Goal: Contribute content: Contribute content

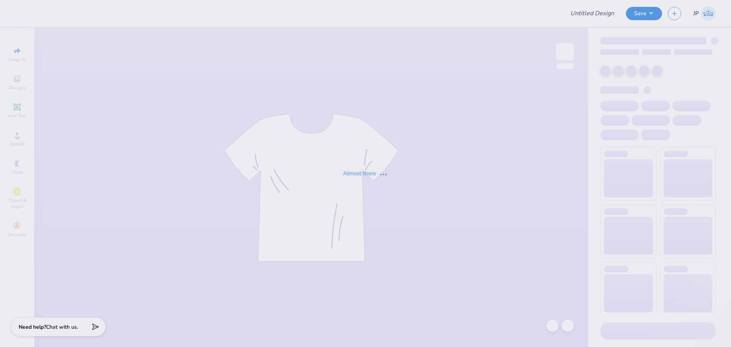
type input "Merch for Veritas Club"
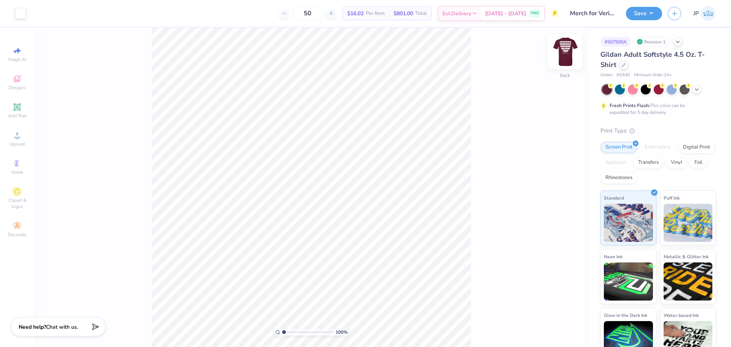
click at [573, 49] on img at bounding box center [565, 52] width 30 height 30
click at [188, 14] on div "Art colors 50 $16.02 Per Item $801.00 Total Est. Delivery Aug 26 - 29 FREE Desi…" at bounding box center [365, 173] width 731 height 347
click at [20, 135] on icon at bounding box center [17, 135] width 9 height 9
click at [11, 137] on div "Upload" at bounding box center [17, 139] width 27 height 22
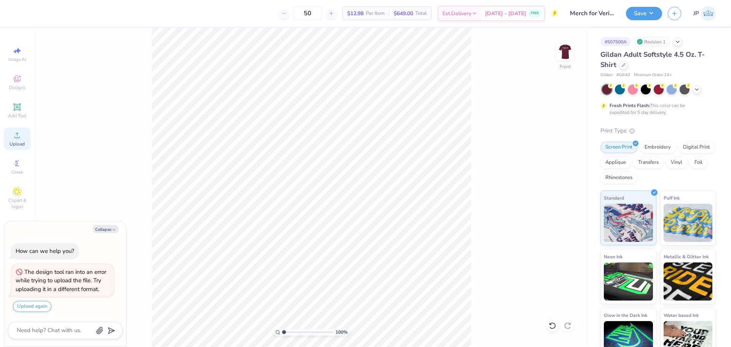
click at [13, 134] on icon at bounding box center [17, 135] width 9 height 9
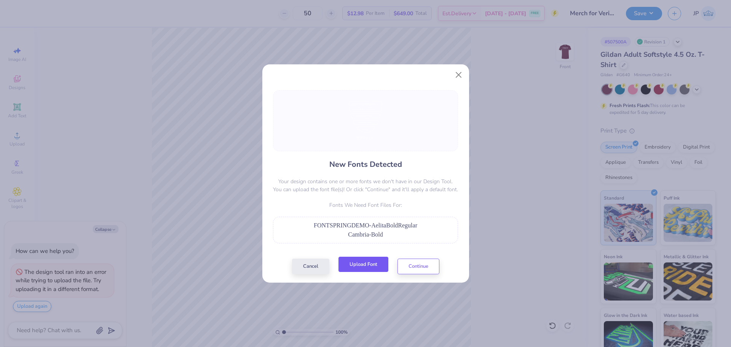
click at [377, 262] on button "Upload Font" at bounding box center [364, 265] width 50 height 16
click at [371, 264] on button "Upload Font" at bounding box center [364, 265] width 50 height 16
click at [374, 264] on button "Upload Font" at bounding box center [364, 265] width 50 height 16
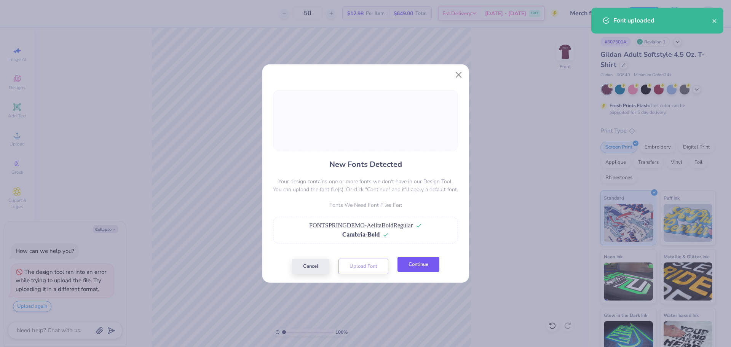
click at [406, 269] on button "Continue" at bounding box center [419, 265] width 42 height 16
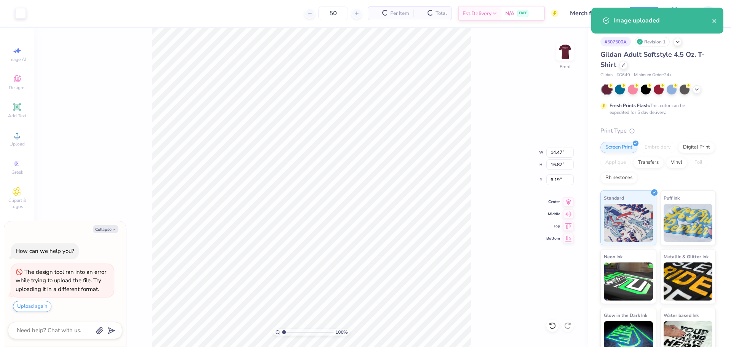
click at [472, 185] on div "100 % Front W 14.47 14.47 " H 16.87 16.87 " Y 6.19 6.19 " Center Middle Top Bot…" at bounding box center [311, 187] width 554 height 319
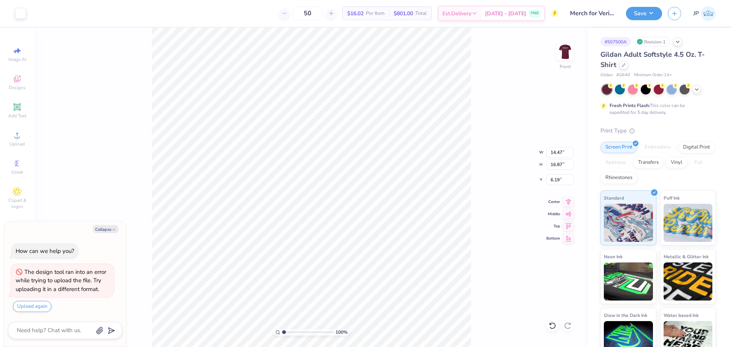
click at [472, 85] on div "100 % Front W 14.47 14.47 " H 16.87 16.87 " Y 6.19 6.19 " Center Middle Top Bot…" at bounding box center [311, 187] width 554 height 319
click at [185, 334] on div "100 % Front" at bounding box center [311, 187] width 554 height 319
type textarea "x"
click at [562, 150] on input "14.47" at bounding box center [560, 152] width 27 height 11
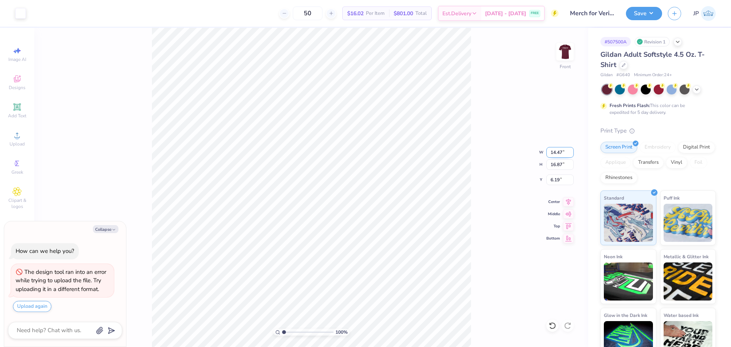
click at [562, 150] on input "14.47" at bounding box center [560, 152] width 27 height 11
type input "12.5"
type textarea "x"
type input "12.50"
type input "14.57"
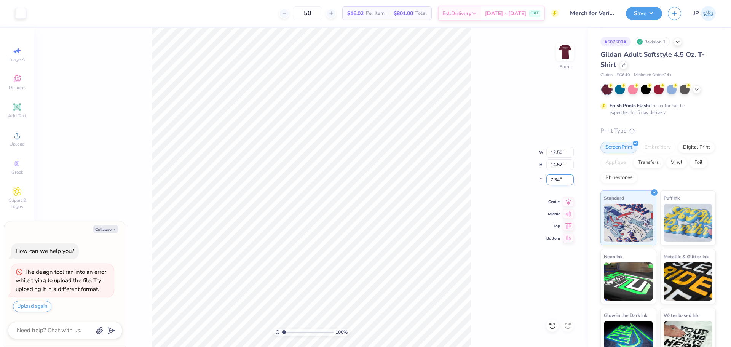
click at [562, 176] on input "7.34" at bounding box center [560, 179] width 27 height 11
type input "3.00"
click at [652, 11] on button "Save" at bounding box center [644, 12] width 36 height 13
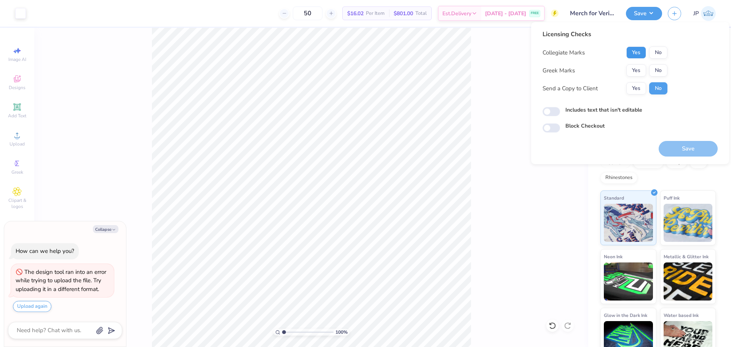
click at [639, 54] on button "Yes" at bounding box center [637, 52] width 20 height 12
click at [664, 70] on button "No" at bounding box center [658, 70] width 18 height 12
drag, startPoint x: 689, startPoint y: 148, endPoint x: 661, endPoint y: 144, distance: 28.5
click at [688, 148] on button "Save" at bounding box center [688, 149] width 59 height 16
type textarea "x"
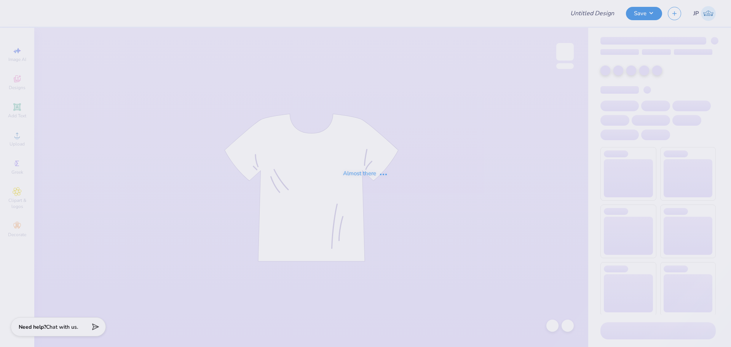
type input "Merch for Veritas Club"
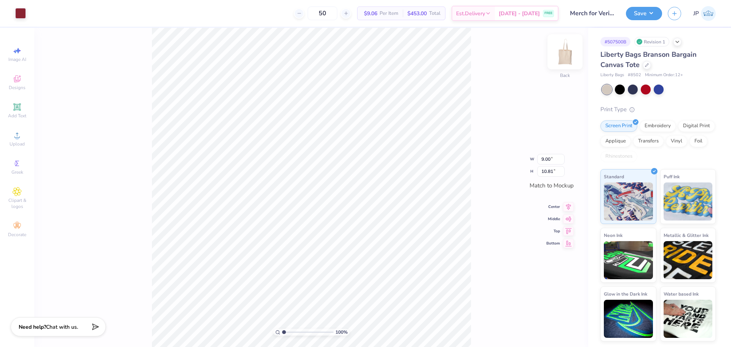
click at [570, 50] on img at bounding box center [565, 52] width 30 height 30
click at [570, 56] on img at bounding box center [565, 52] width 30 height 30
click at [570, 56] on img at bounding box center [565, 51] width 15 height 15
click at [16, 139] on icon at bounding box center [17, 135] width 9 height 9
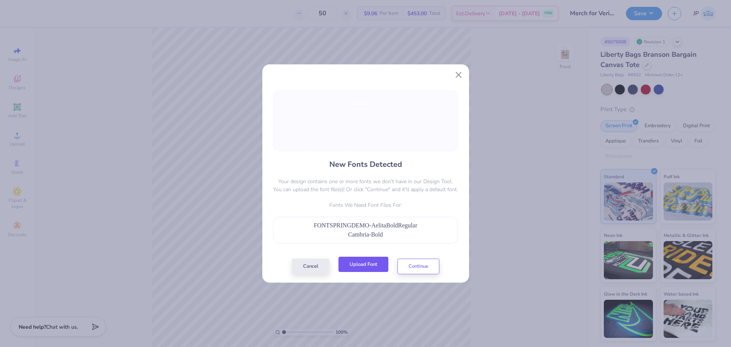
click at [357, 271] on button "Upload Font" at bounding box center [364, 265] width 50 height 16
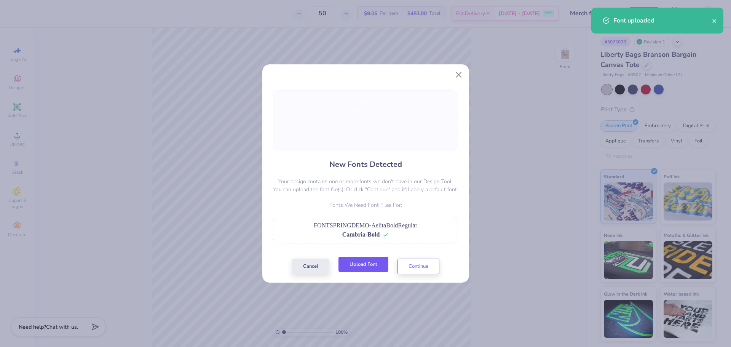
click at [364, 266] on button "Upload Font" at bounding box center [364, 265] width 50 height 16
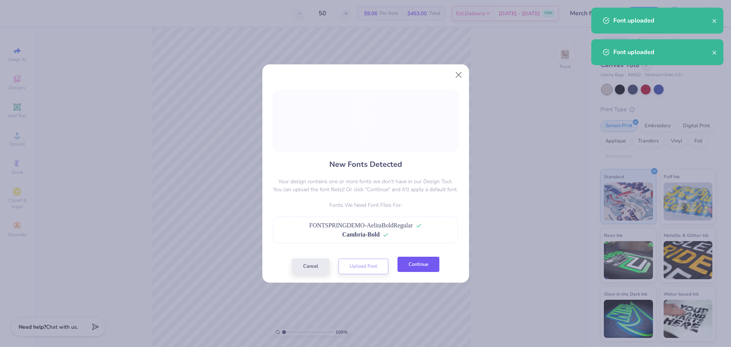
click at [425, 264] on button "Continue" at bounding box center [419, 265] width 42 height 16
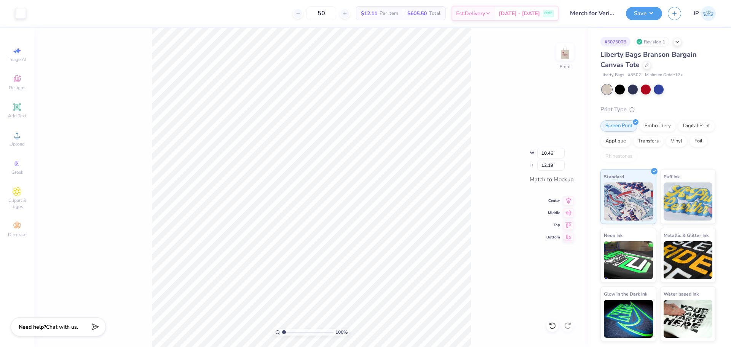
type input "7.14"
type input "8.32"
click at [572, 58] on img at bounding box center [565, 52] width 30 height 30
click at [572, 58] on img at bounding box center [565, 51] width 15 height 15
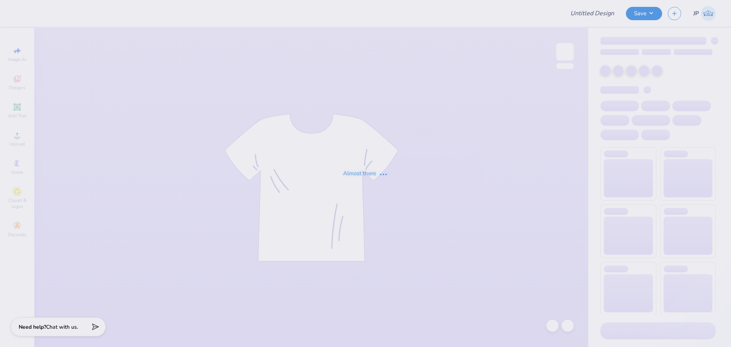
type input "aephi fall drop"
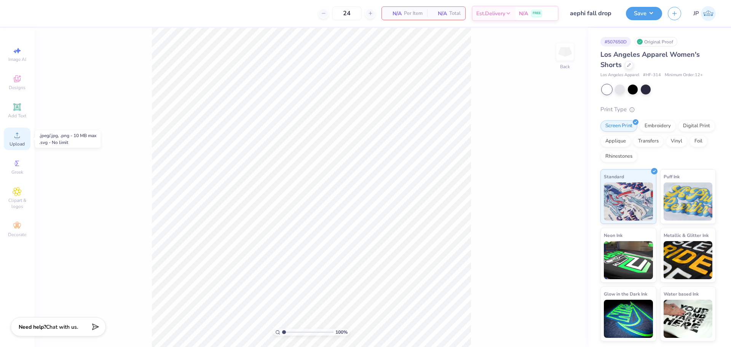
click at [22, 139] on div "Upload" at bounding box center [17, 139] width 27 height 22
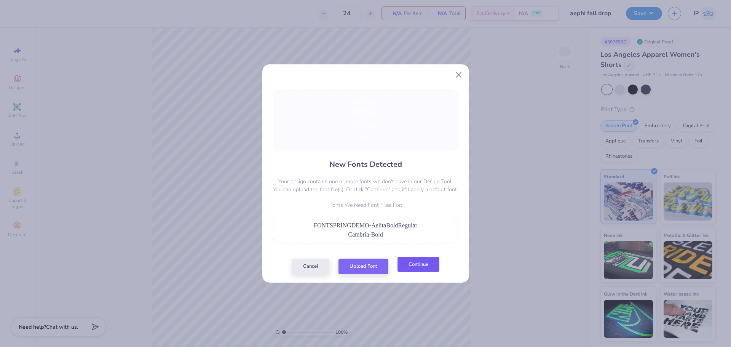
click at [411, 268] on button "Continue" at bounding box center [419, 265] width 42 height 16
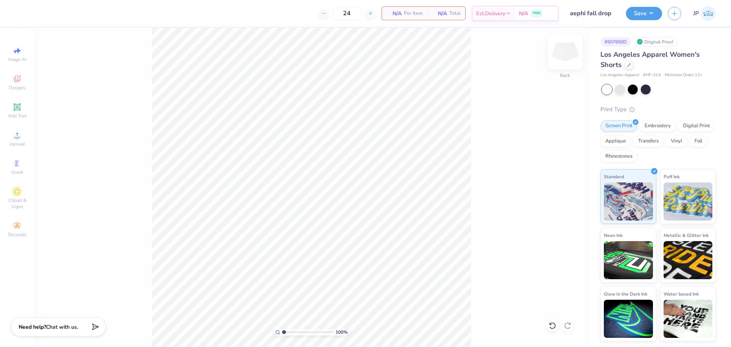
click at [564, 50] on img at bounding box center [565, 52] width 30 height 30
click at [22, 137] on div "Upload" at bounding box center [17, 139] width 27 height 22
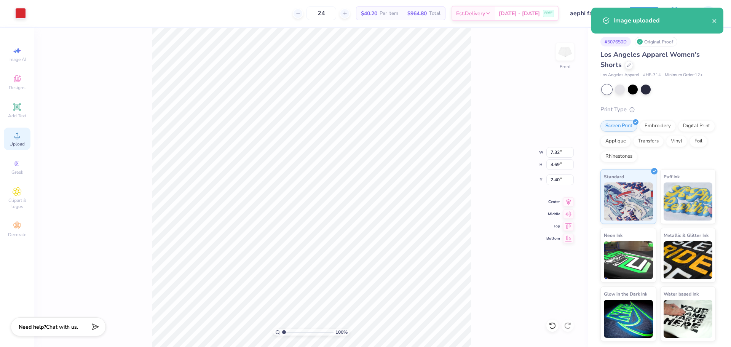
type input "5.51"
type input "3.53"
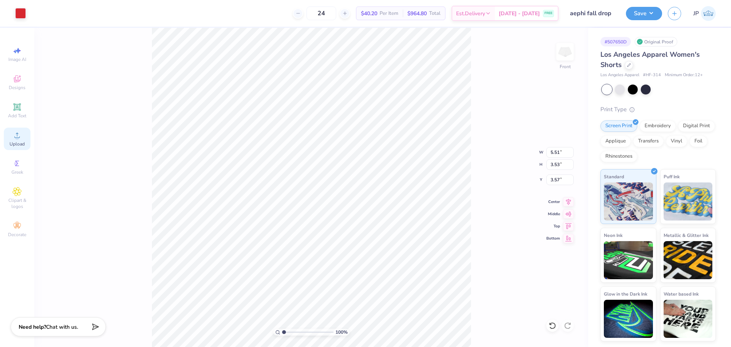
type input "2.65"
click at [556, 153] on input "5.51" at bounding box center [560, 152] width 27 height 11
type input "5.00"
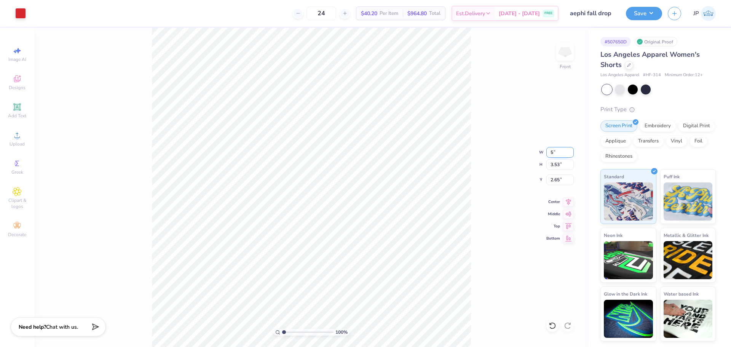
type input "3.20"
click at [569, 200] on icon at bounding box center [568, 200] width 5 height 6
type input "2.64"
click at [506, 115] on div "100 % Front" at bounding box center [311, 187] width 554 height 319
drag, startPoint x: 553, startPoint y: 96, endPoint x: 544, endPoint y: 96, distance: 9.1
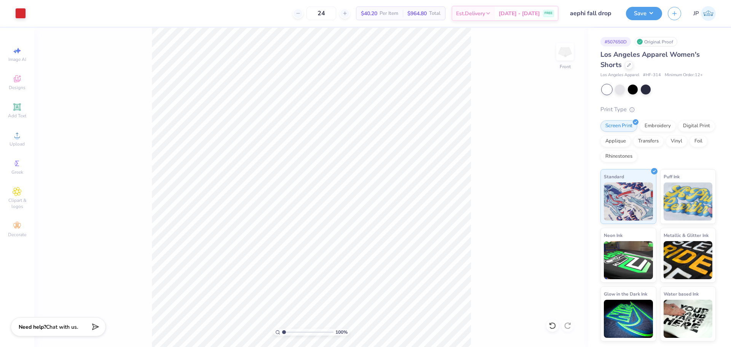
click at [553, 96] on div "100 % Front" at bounding box center [311, 187] width 554 height 319
click at [644, 9] on button "Save" at bounding box center [644, 12] width 36 height 13
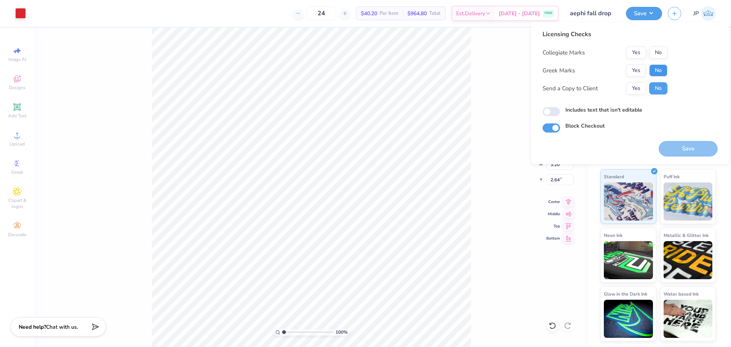
click at [655, 69] on button "No" at bounding box center [658, 70] width 18 height 12
click at [654, 51] on button "No" at bounding box center [658, 52] width 18 height 12
click at [677, 145] on button "Save" at bounding box center [688, 149] width 59 height 16
